Goal: Task Accomplishment & Management: Manage account settings

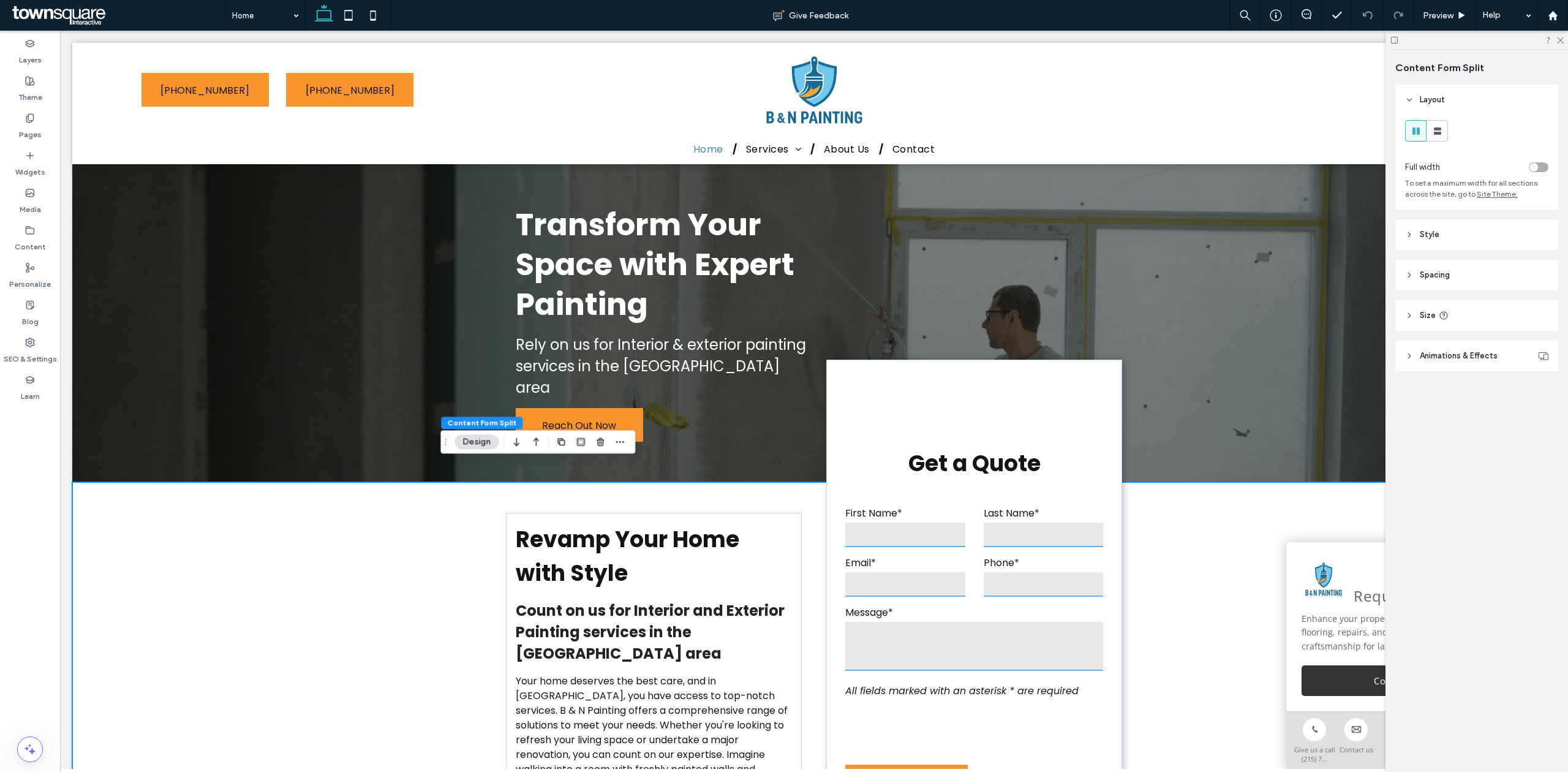
click at [1449, 358] on span "Animations & Effects" at bounding box center [1459, 356] width 78 height 12
click at [1448, 354] on span "Animations & Effects" at bounding box center [1459, 356] width 78 height 12
click at [1431, 317] on span "Size" at bounding box center [1427, 315] width 16 height 12
click at [1423, 280] on span "Spacing" at bounding box center [1434, 275] width 30 height 12
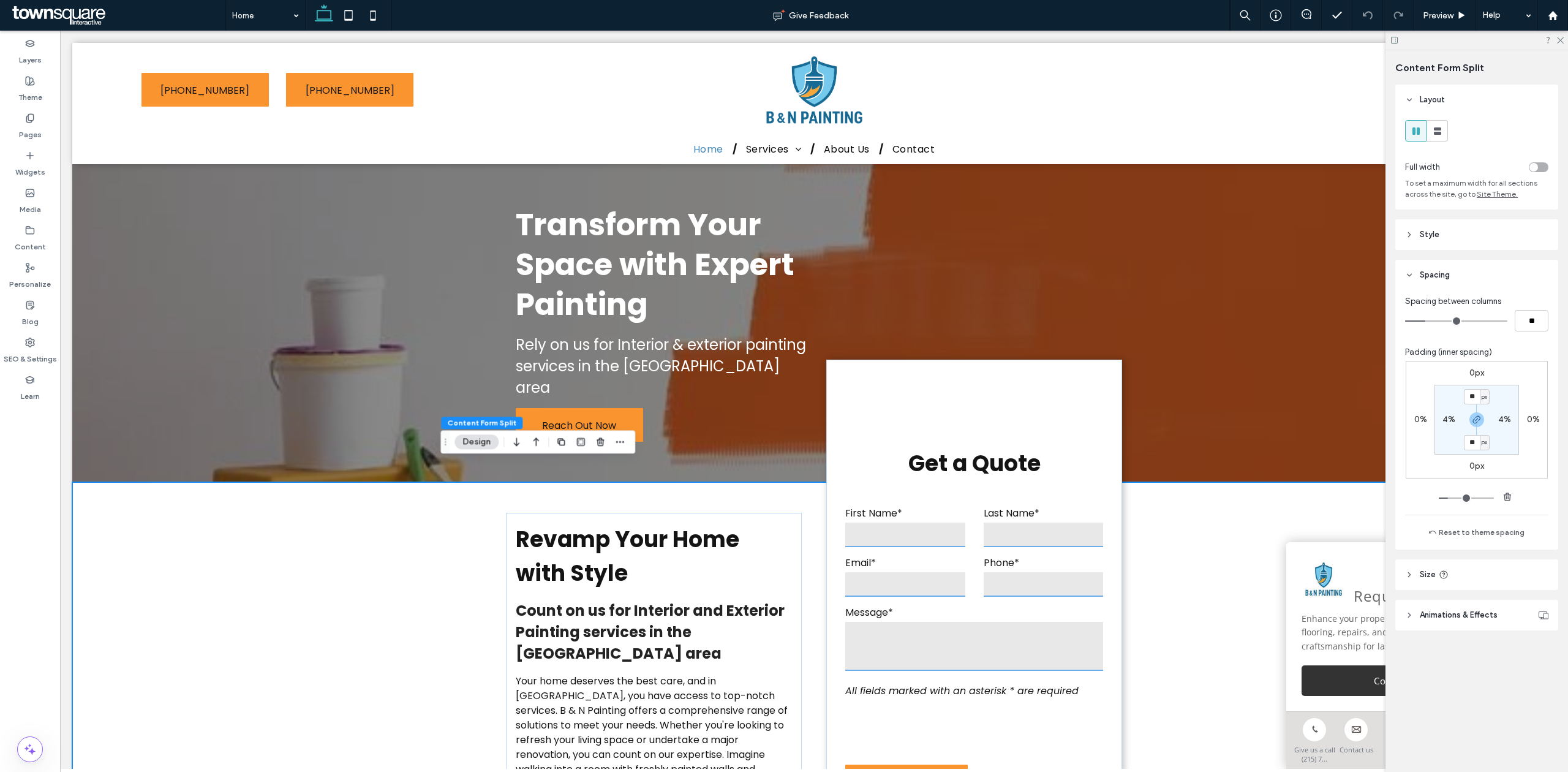
drag, startPoint x: 1423, startPoint y: 278, endPoint x: 1423, endPoint y: 261, distance: 17.0
click at [1423, 277] on span "Spacing" at bounding box center [1434, 275] width 30 height 12
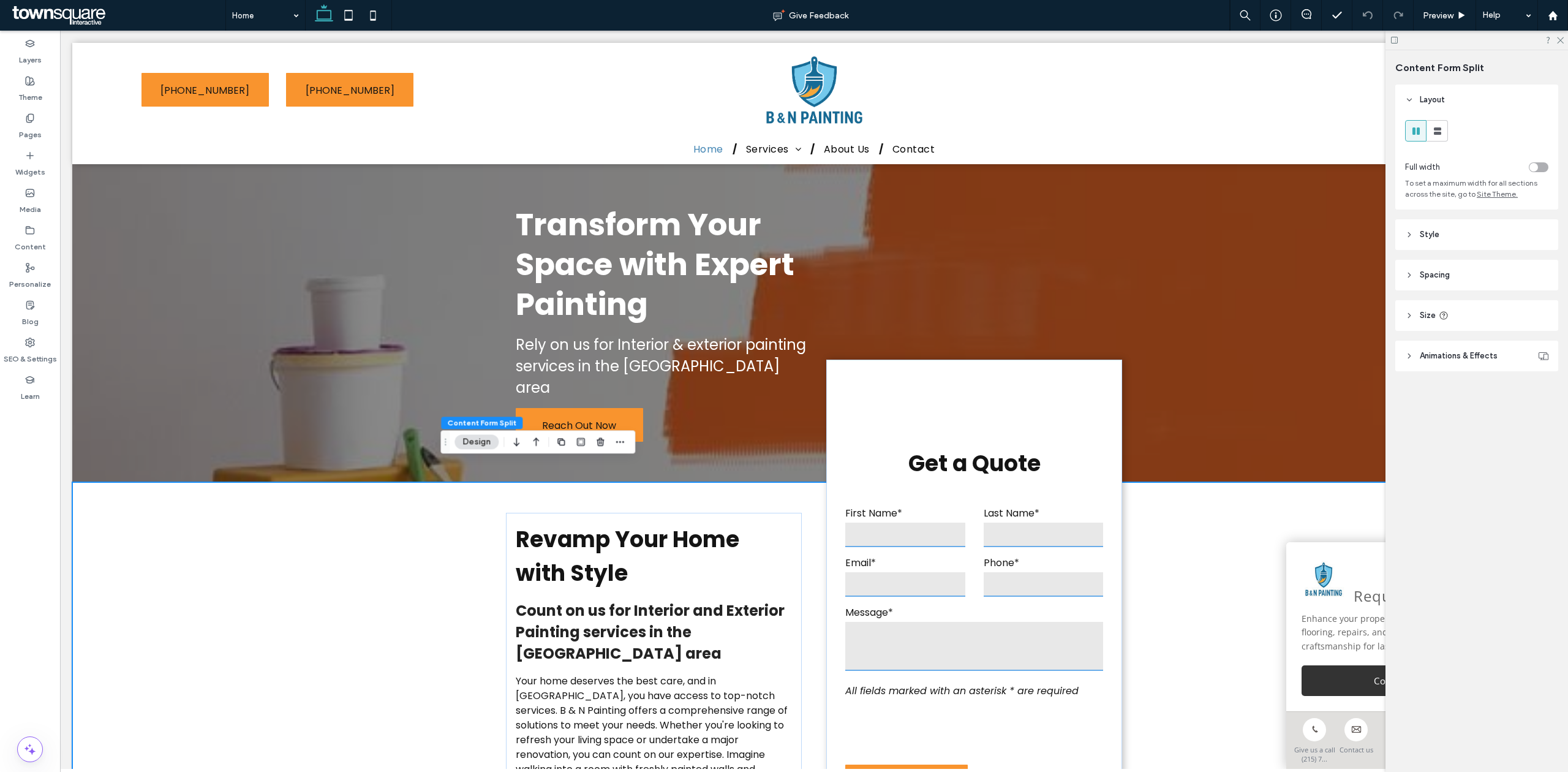
click at [1424, 223] on header "Style" at bounding box center [1476, 235] width 163 height 31
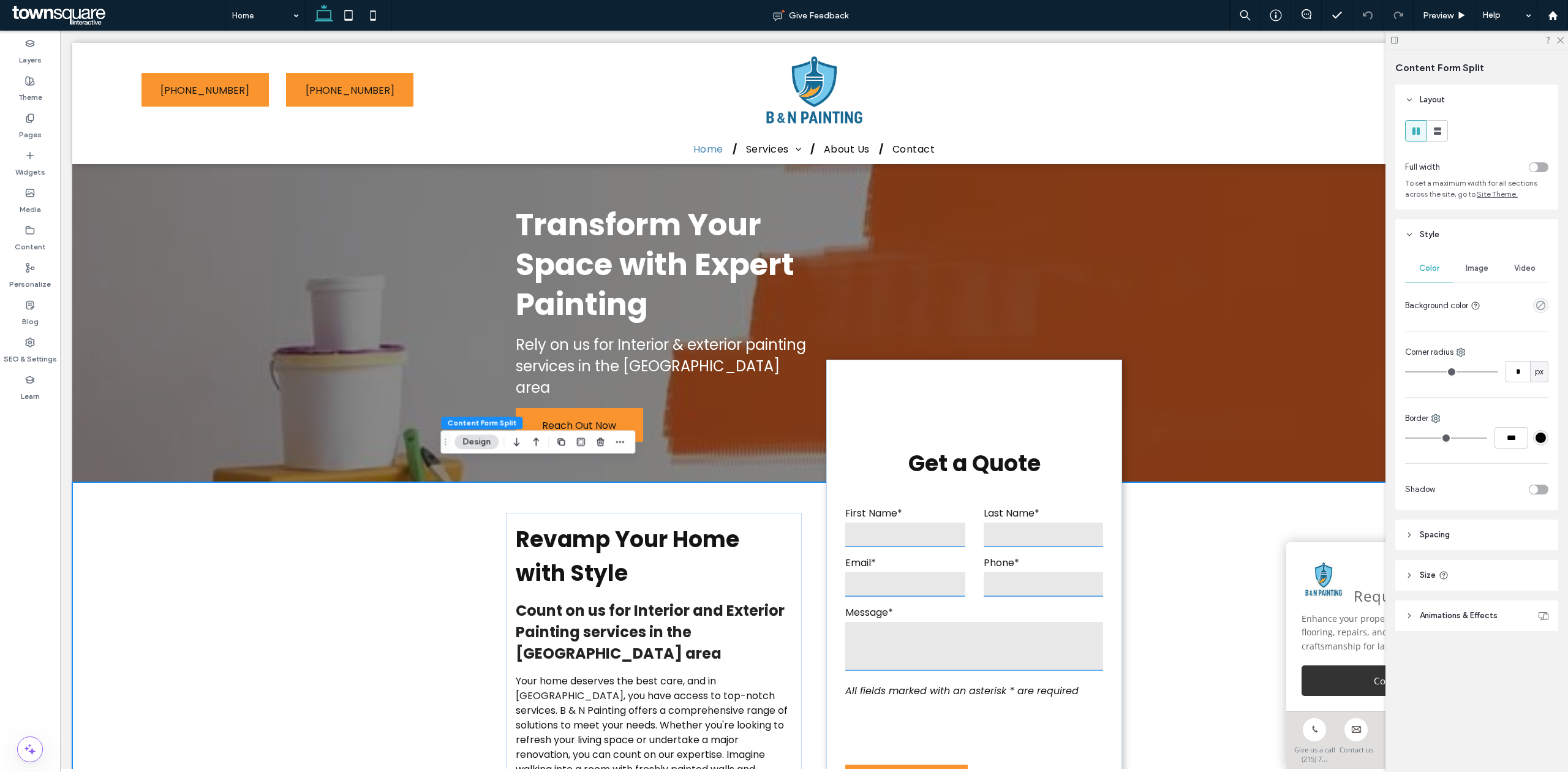
click at [1424, 223] on header "Style" at bounding box center [1476, 235] width 163 height 31
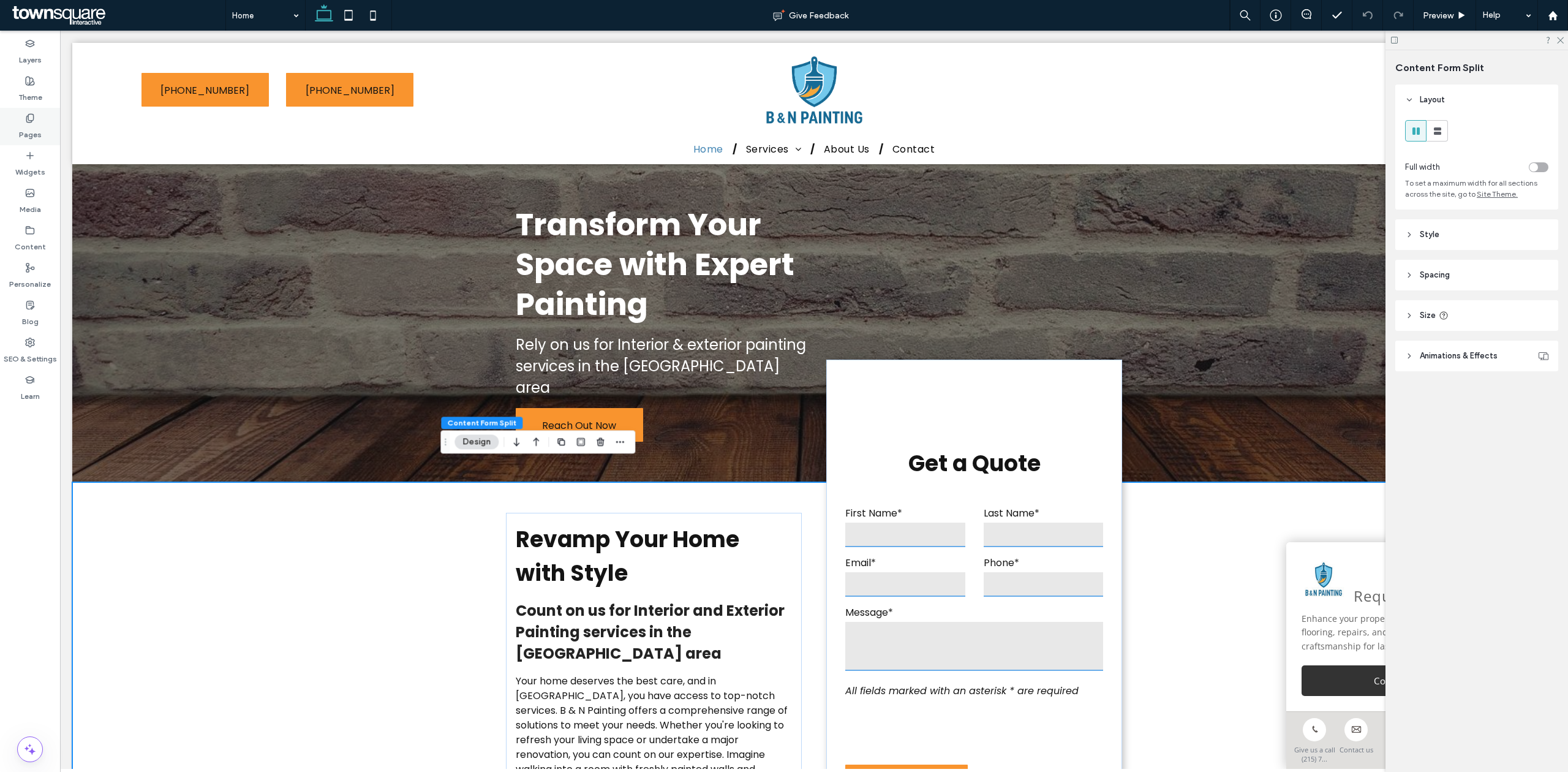
click at [18, 102] on label "Theme" at bounding box center [31, 94] width 24 height 17
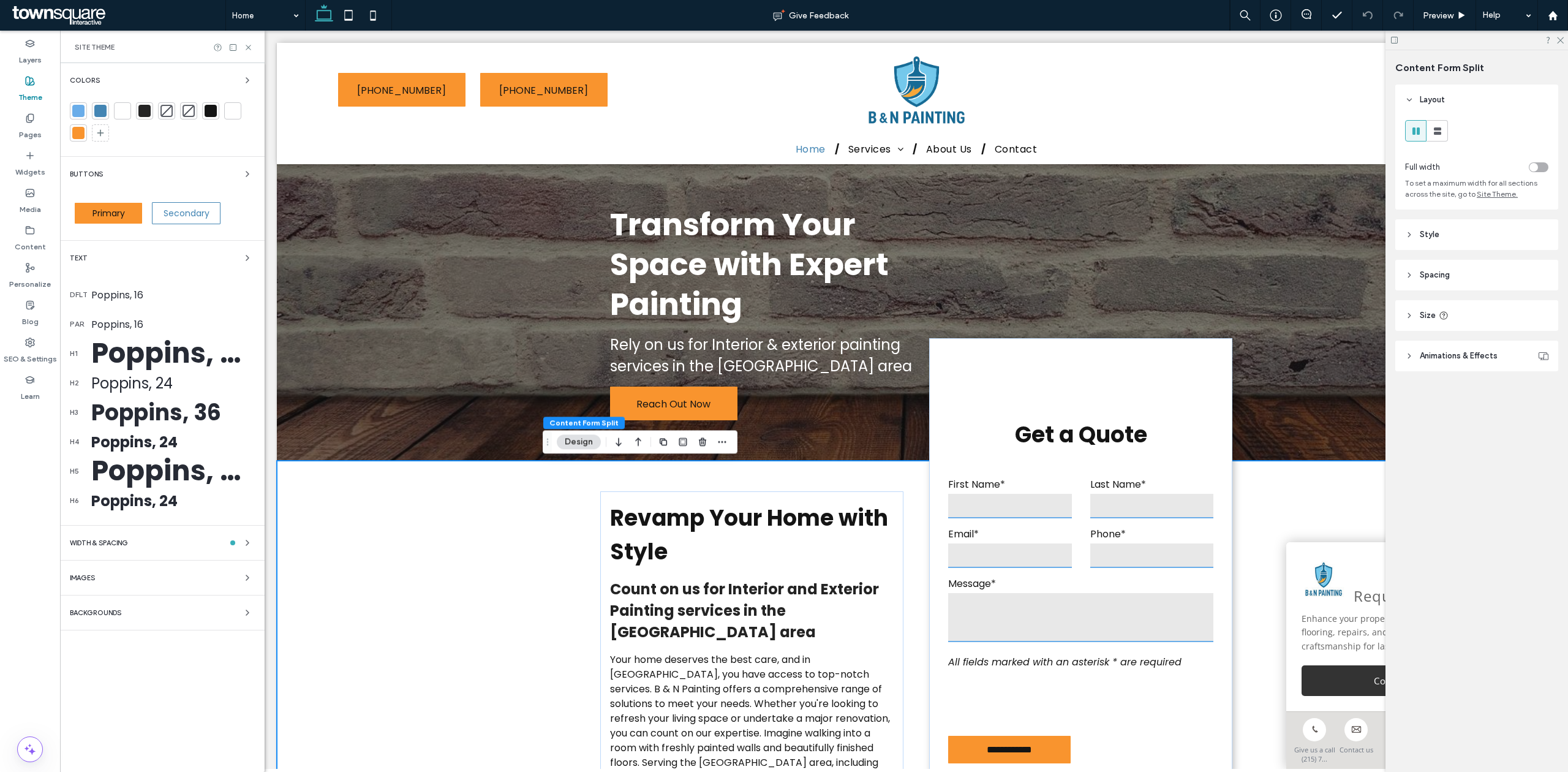
drag, startPoint x: 114, startPoint y: 614, endPoint x: 113, endPoint y: 607, distance: 7.1
click at [114, 612] on span "Backgrounds" at bounding box center [95, 613] width 52 height 7
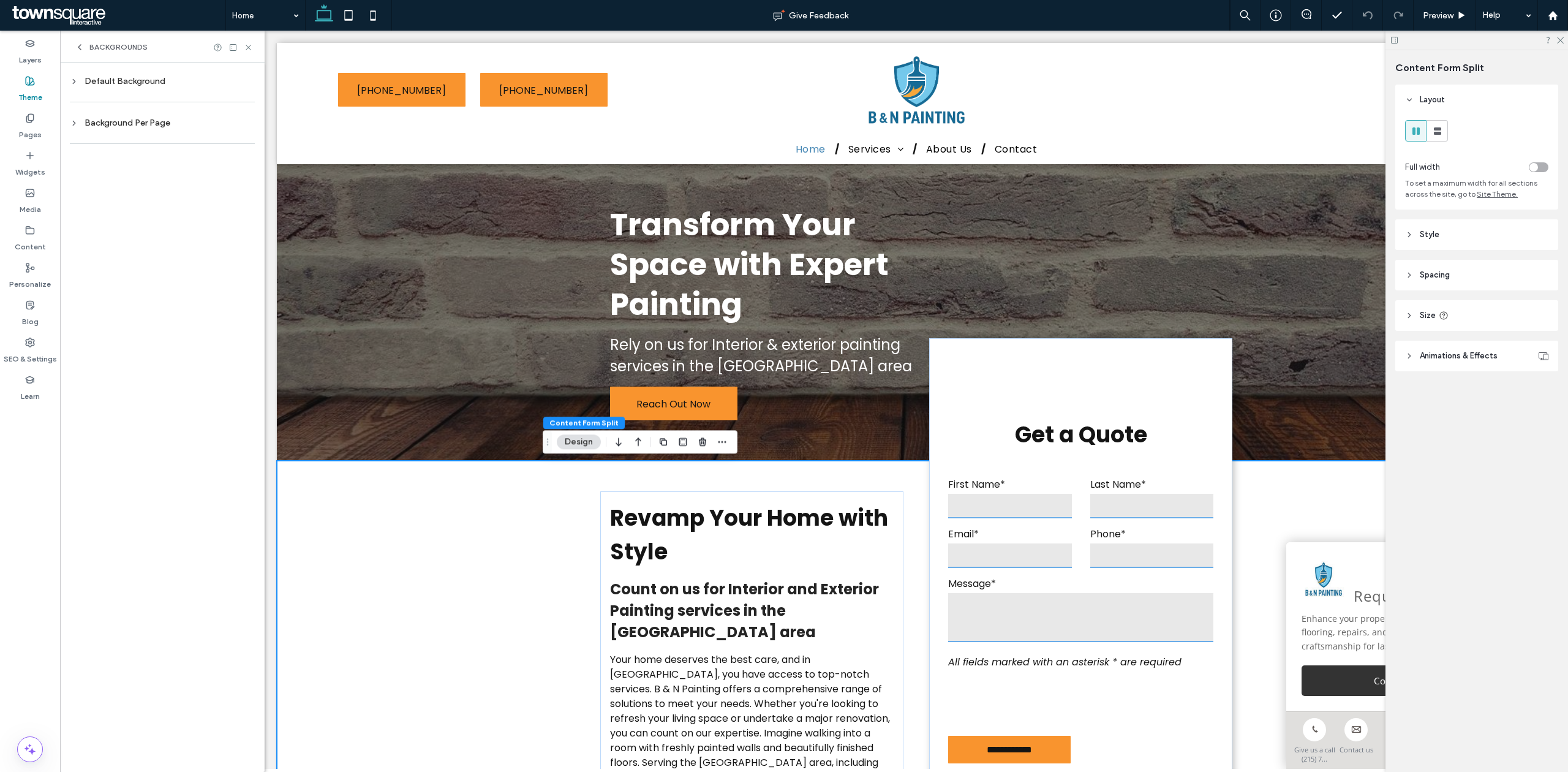
click at [128, 81] on div "Default Background" at bounding box center [162, 81] width 185 height 10
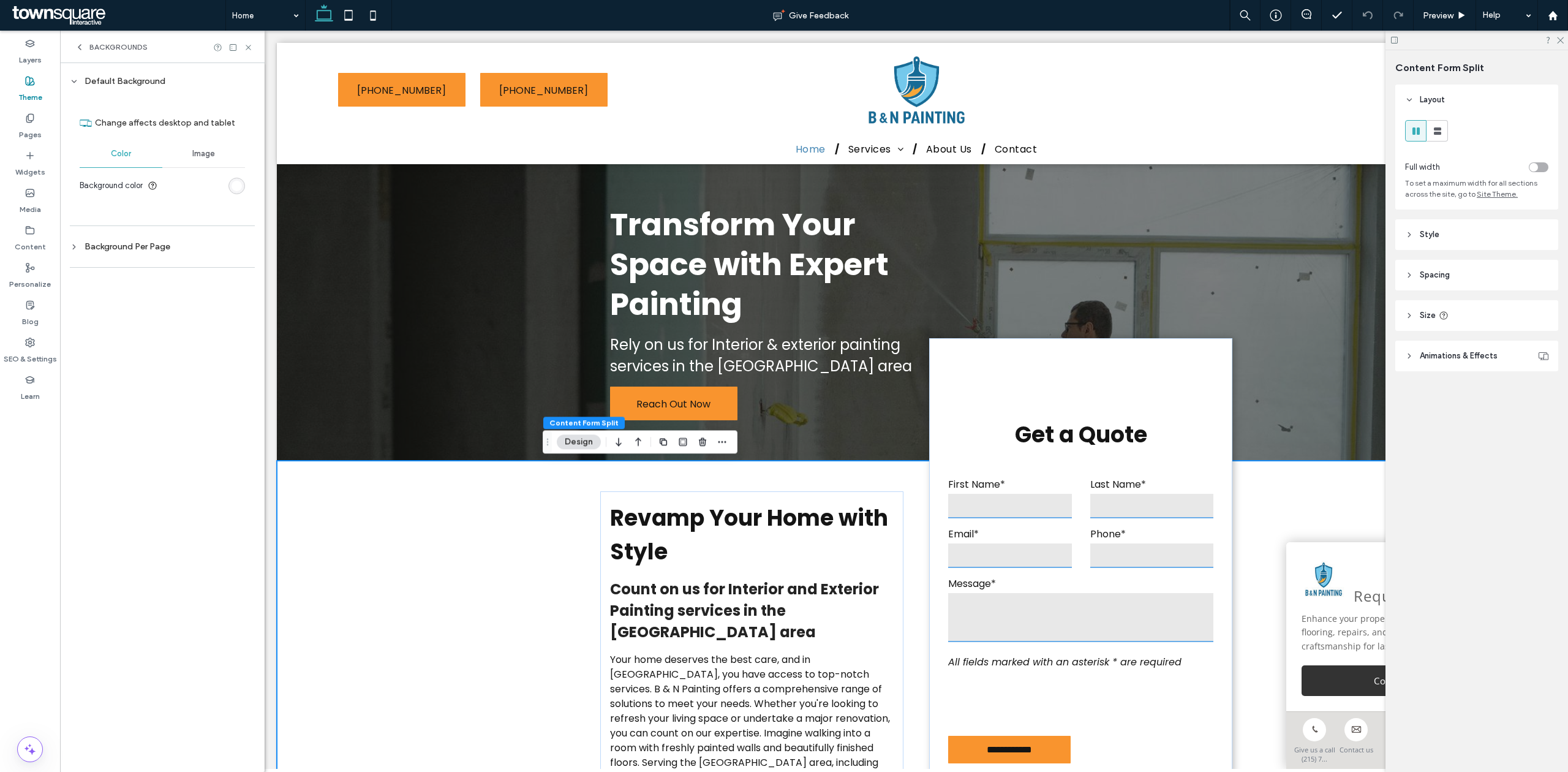
click at [142, 245] on div "Background Per Page" at bounding box center [162, 246] width 185 height 10
drag, startPoint x: 253, startPoint y: 45, endPoint x: 338, endPoint y: 44, distance: 85.0
click at [253, 45] on icon at bounding box center [248, 47] width 9 height 9
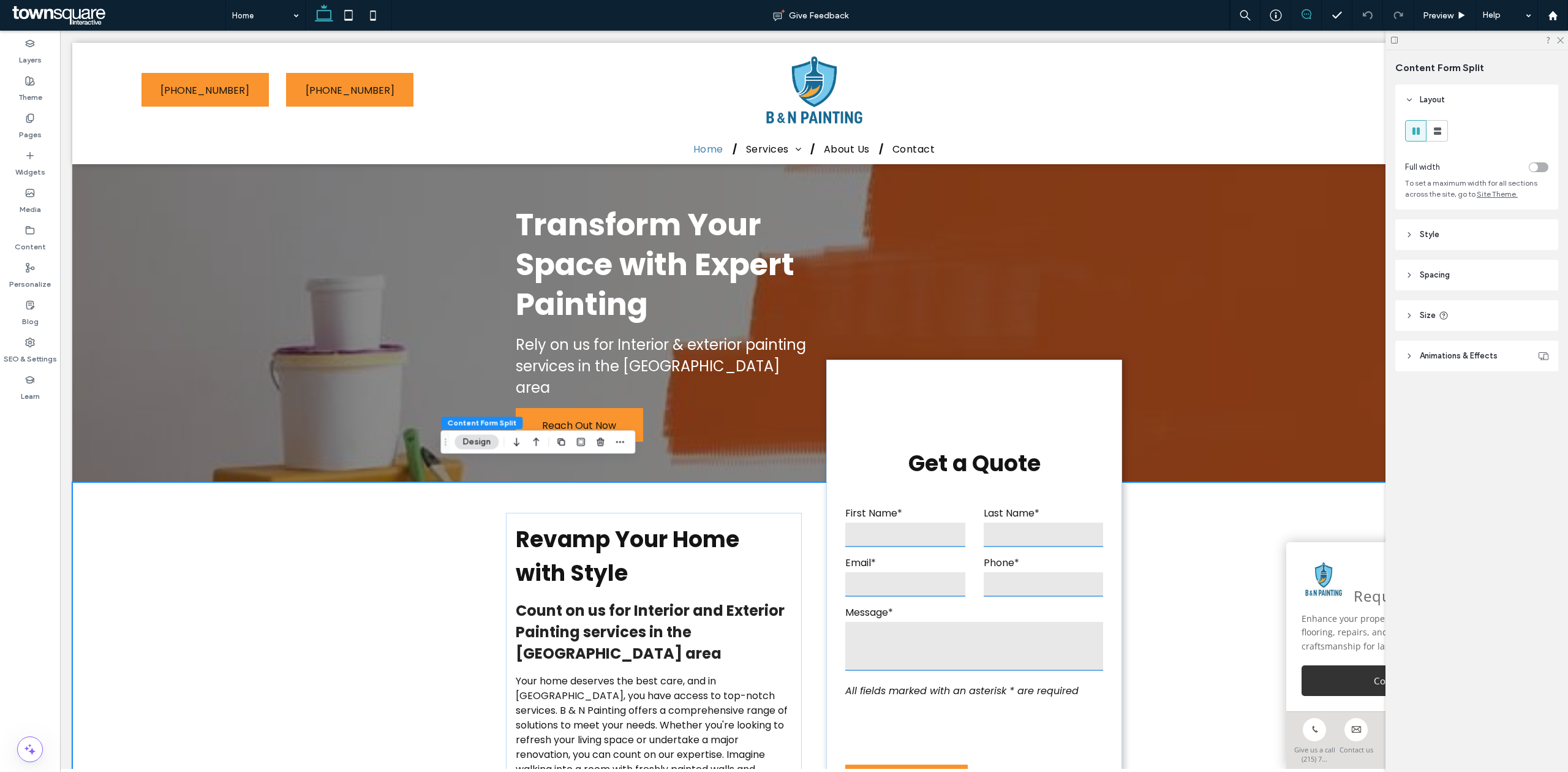
click at [1304, 13] on icon at bounding box center [1306, 13] width 10 height 10
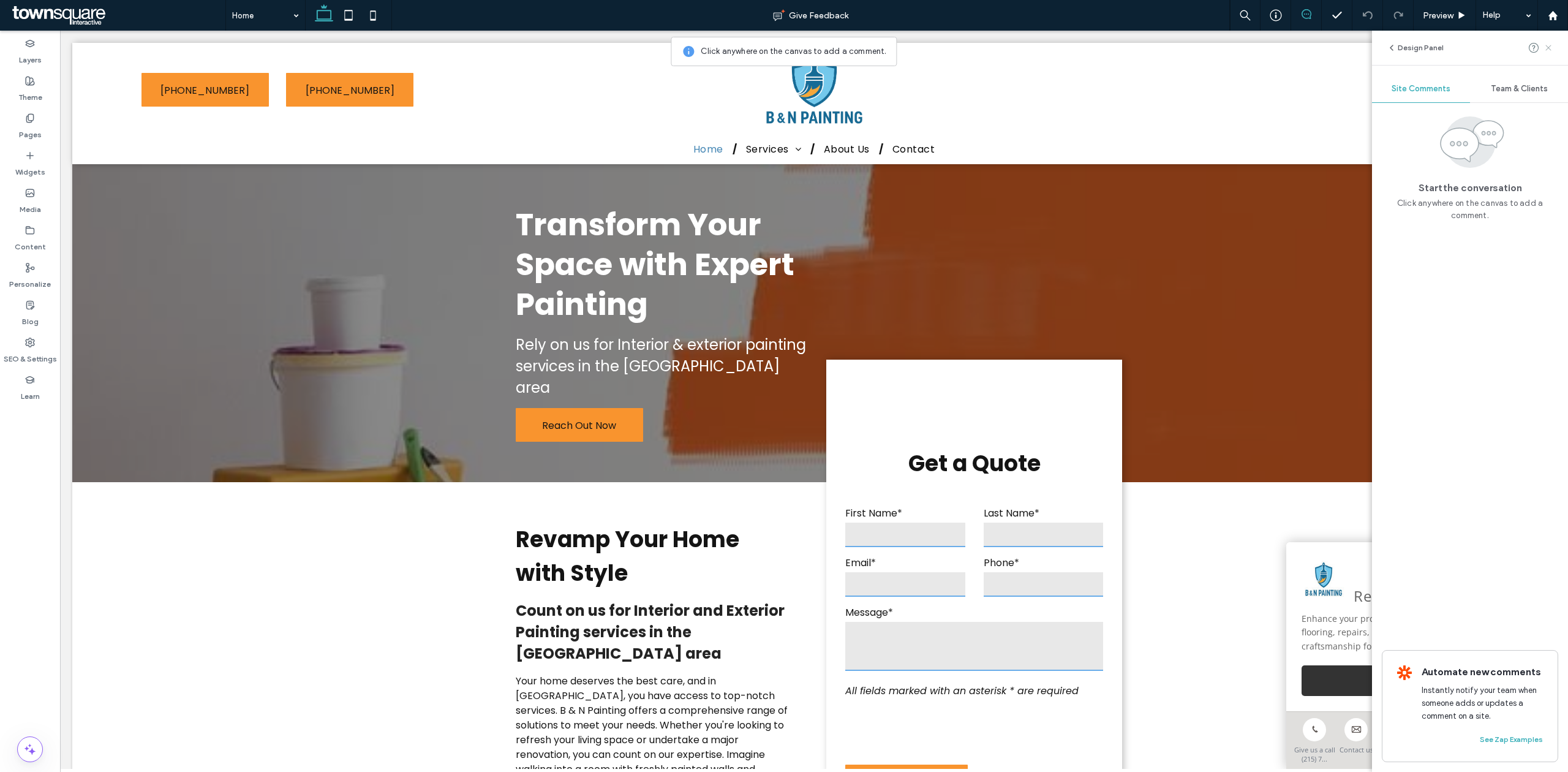
click at [1550, 50] on icon at bounding box center [1548, 47] width 10 height 10
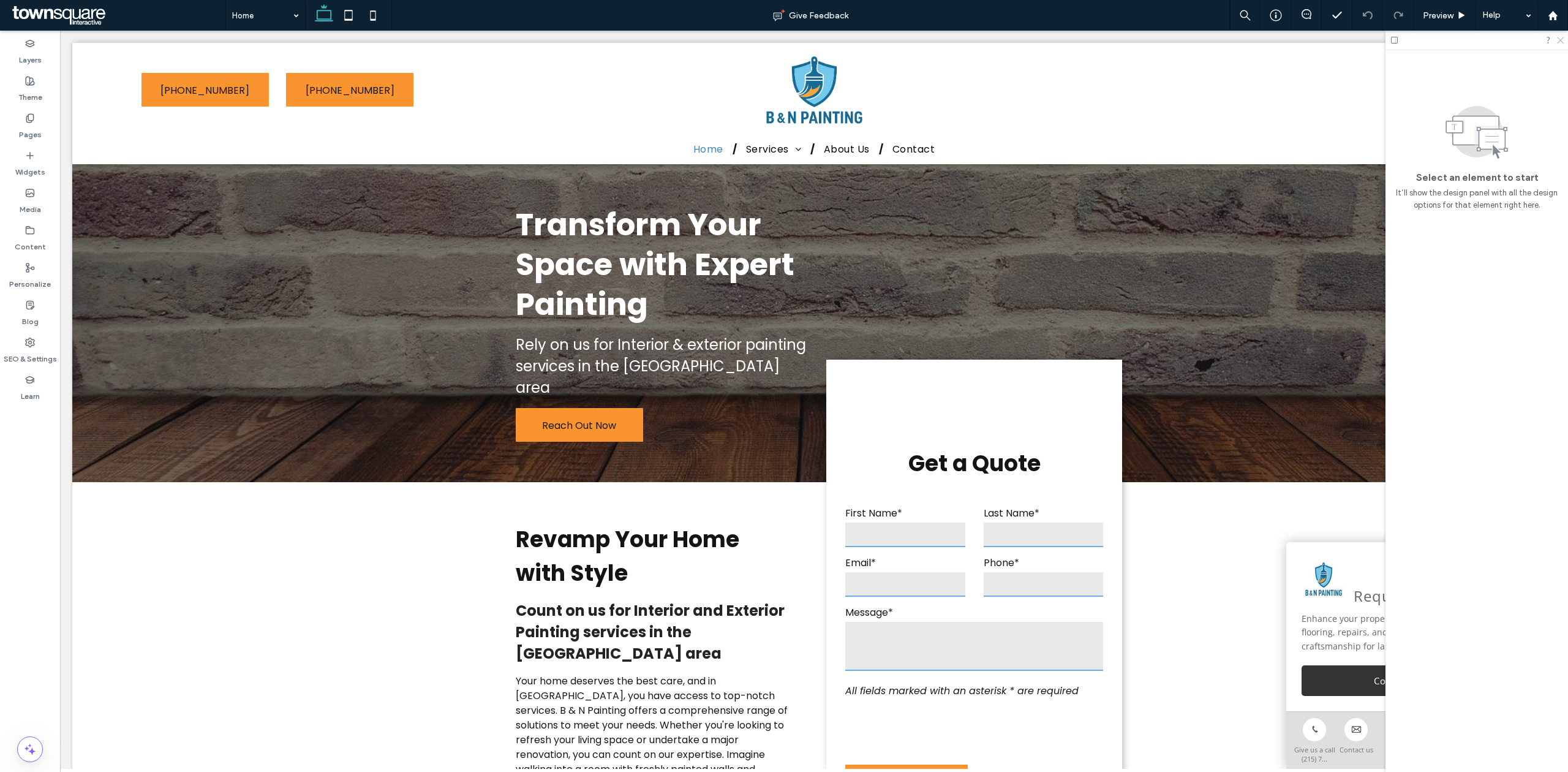
click at [1563, 39] on icon at bounding box center [1559, 39] width 8 height 8
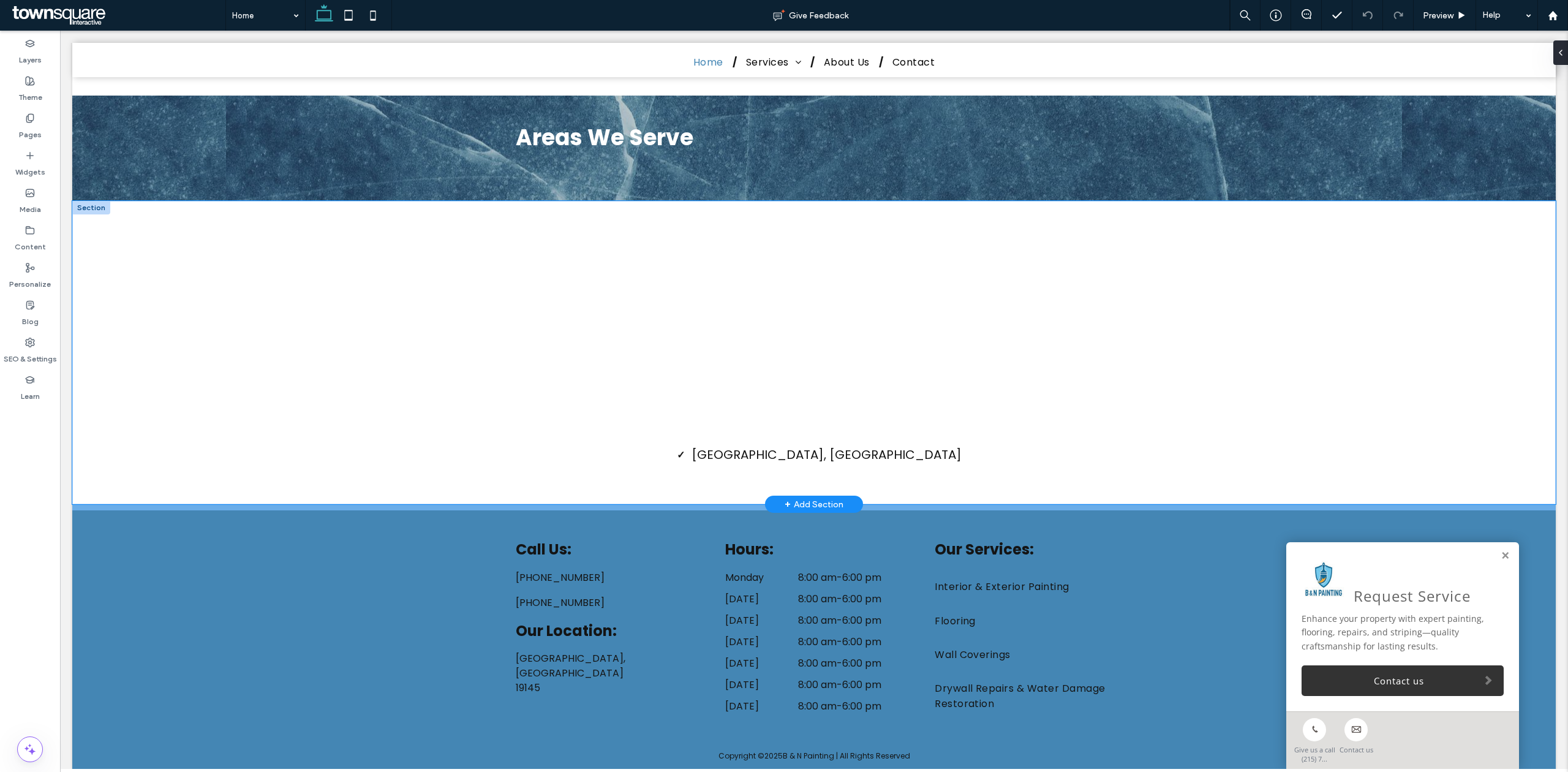
scroll to position [1939, 0]
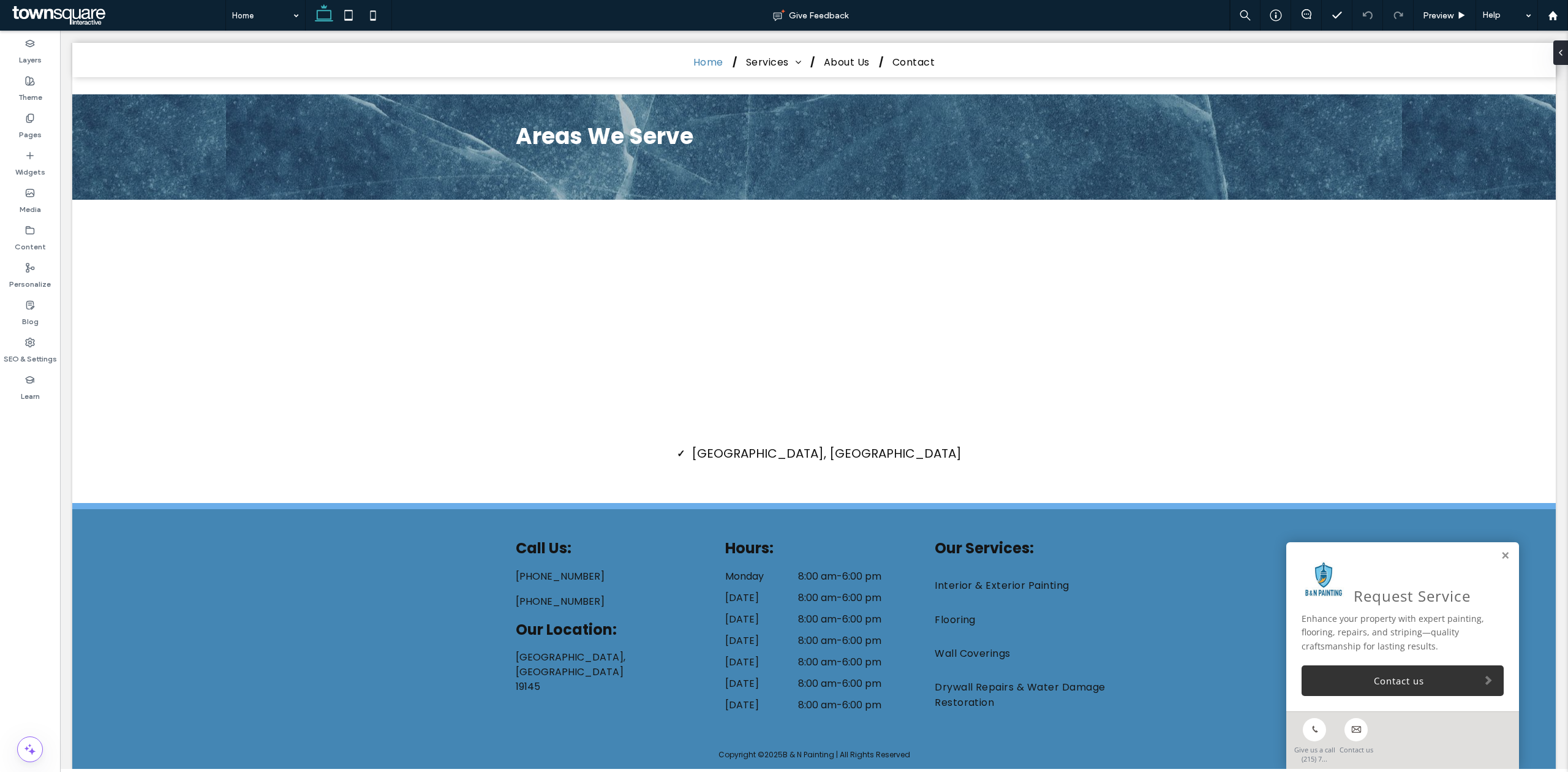
drag, startPoint x: 1194, startPoint y: 380, endPoint x: 1284, endPoint y: 8, distance: 382.7
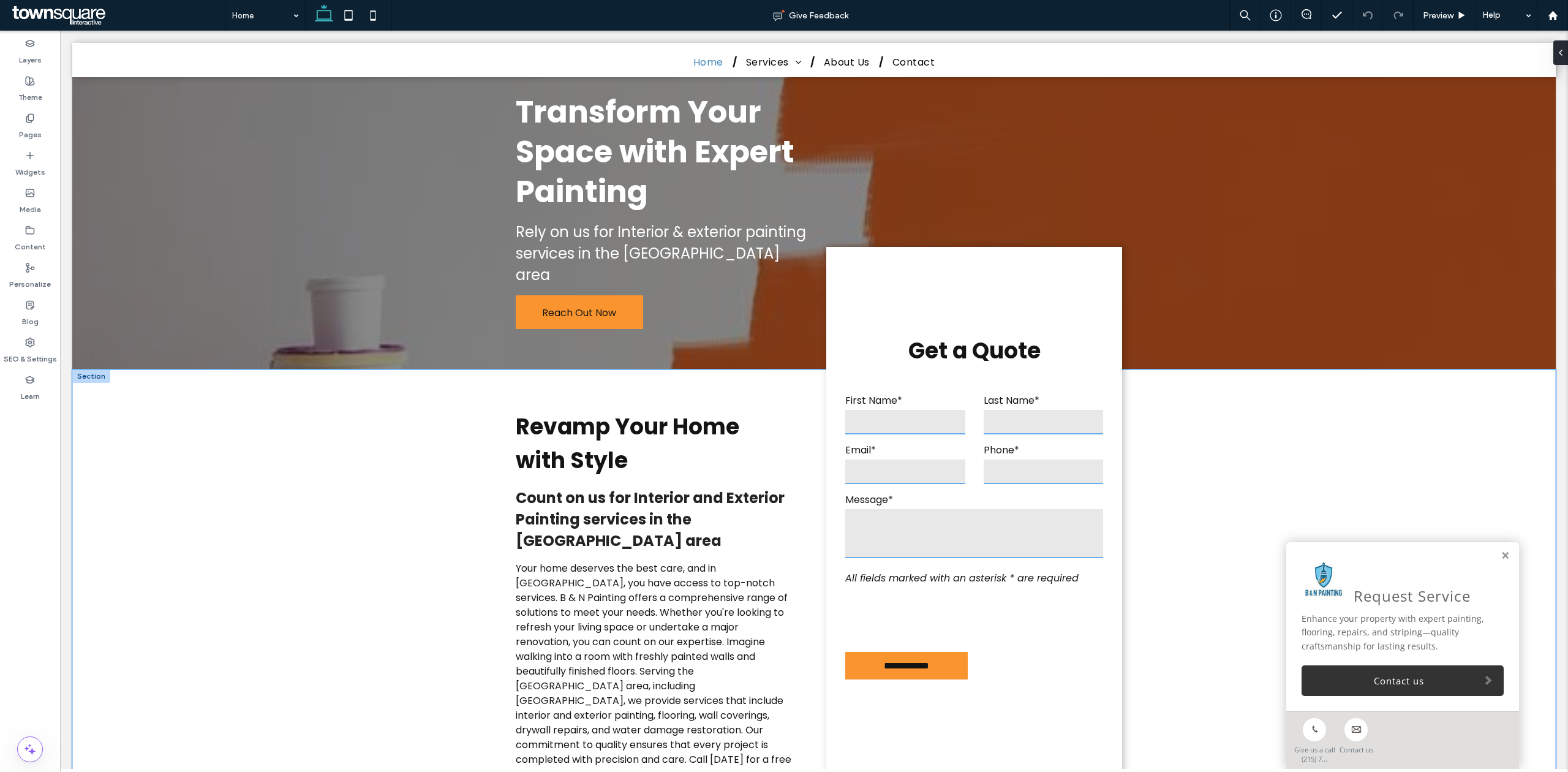
scroll to position [0, 0]
